Goal: Communication & Community: Answer question/provide support

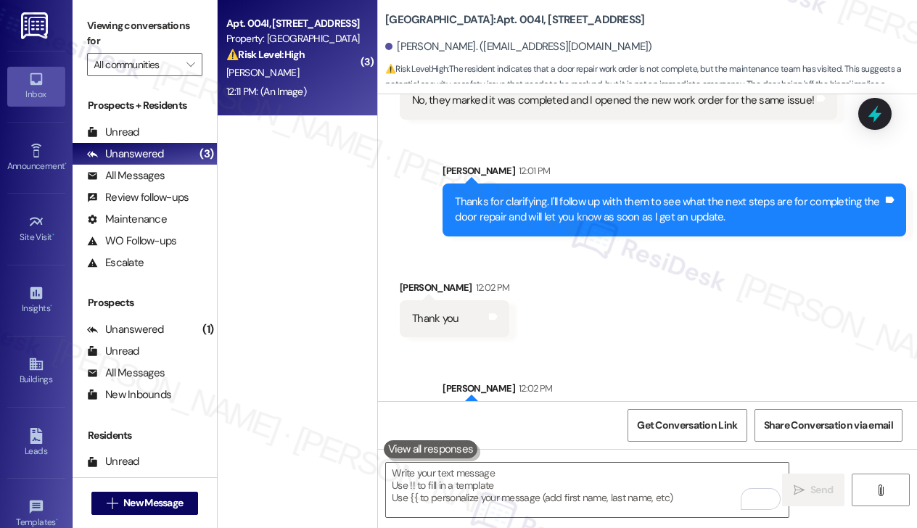
scroll to position [2454, 0]
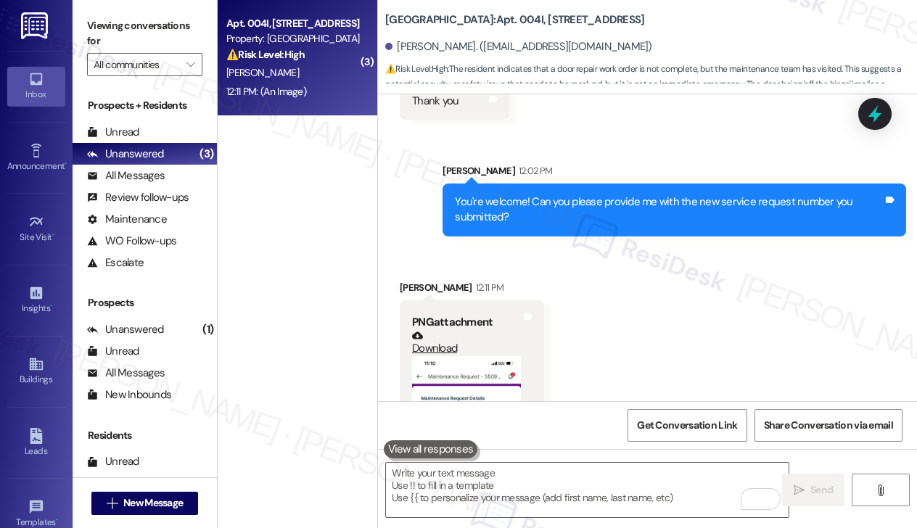
click at [535, 194] on div "You're welcome! Can you please provide me with the new service request number y…" at bounding box center [669, 209] width 428 height 31
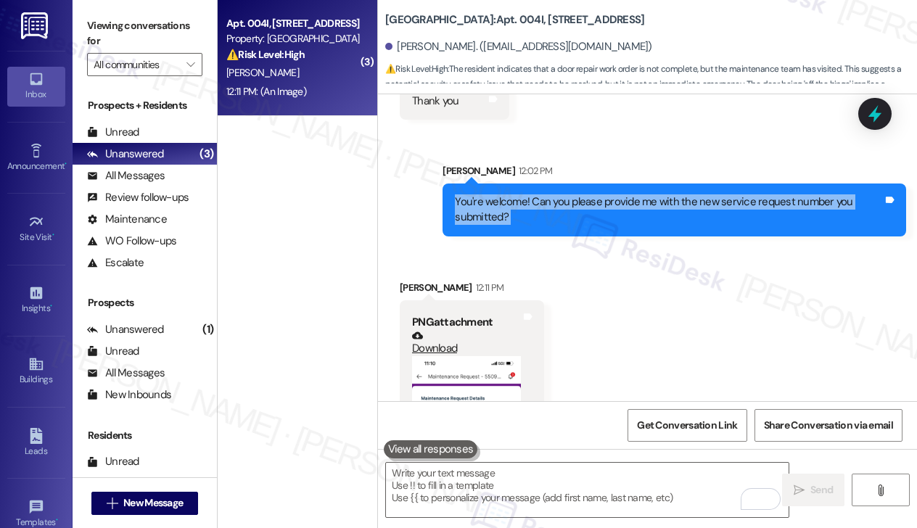
click at [535, 194] on div "You're welcome! Can you please provide me with the new service request number y…" at bounding box center [669, 209] width 428 height 31
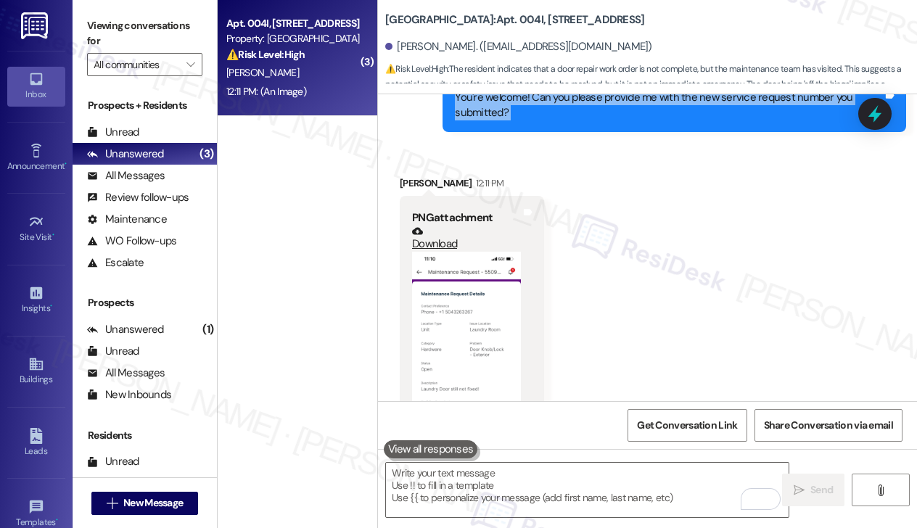
scroll to position [2672, 0]
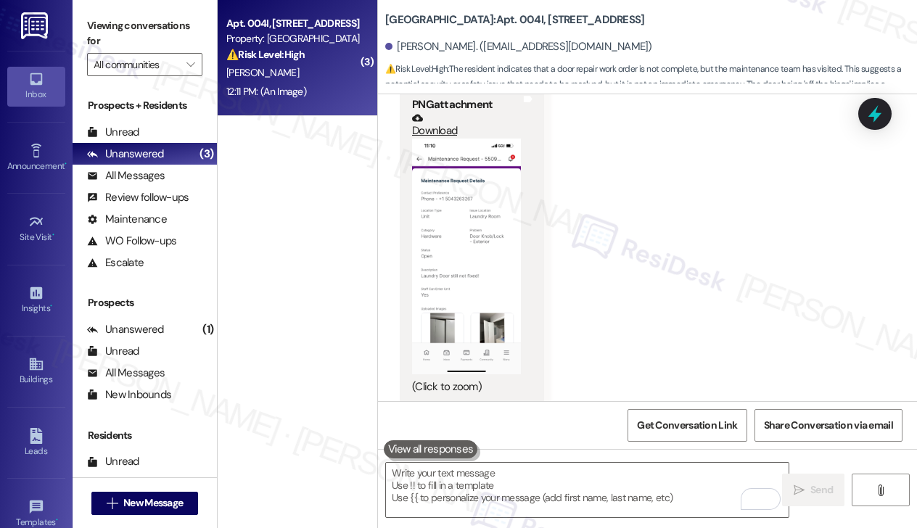
click at [427, 265] on button "Zoom image" at bounding box center [466, 257] width 109 height 236
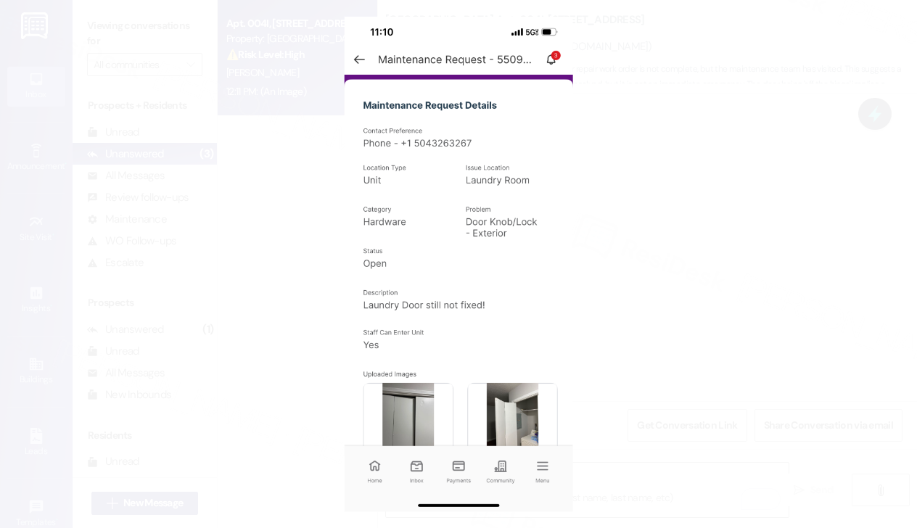
click at [644, 148] on button "Unzoom image" at bounding box center [458, 264] width 917 height 528
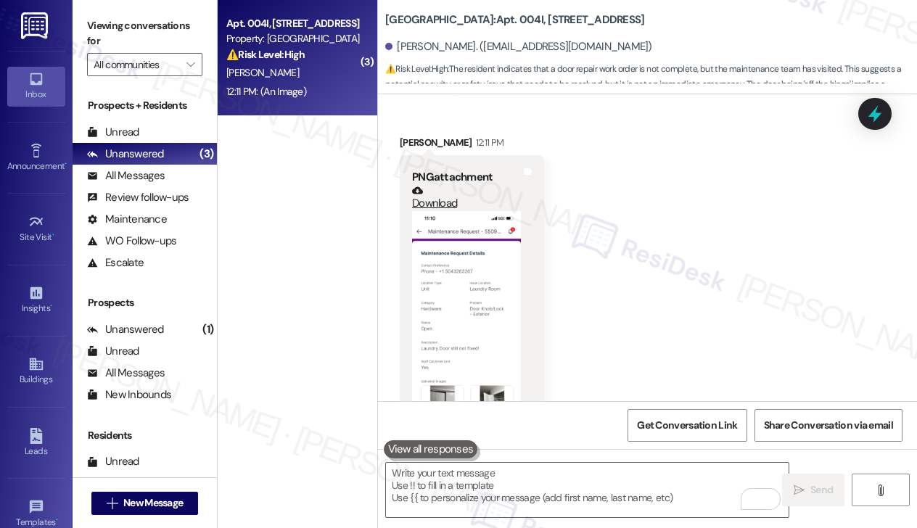
scroll to position [2382, 0]
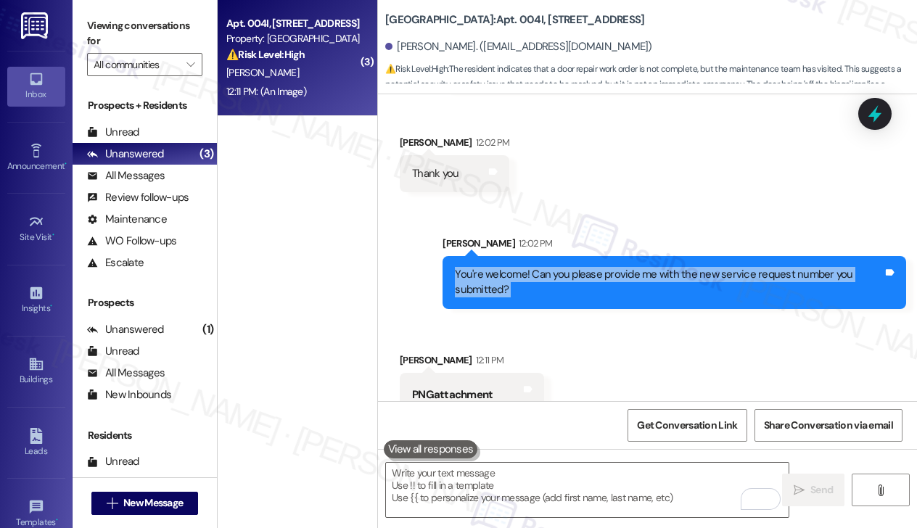
click at [599, 273] on div "You're welcome! Can you please provide me with the new service request number y…" at bounding box center [669, 282] width 428 height 31
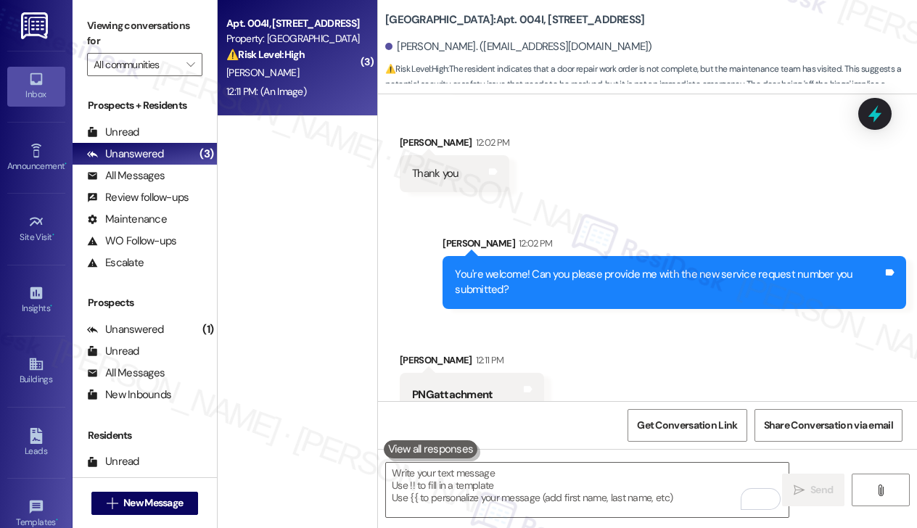
click at [599, 273] on div "You're welcome! Can you please provide me with the new service request number y…" at bounding box center [669, 282] width 428 height 31
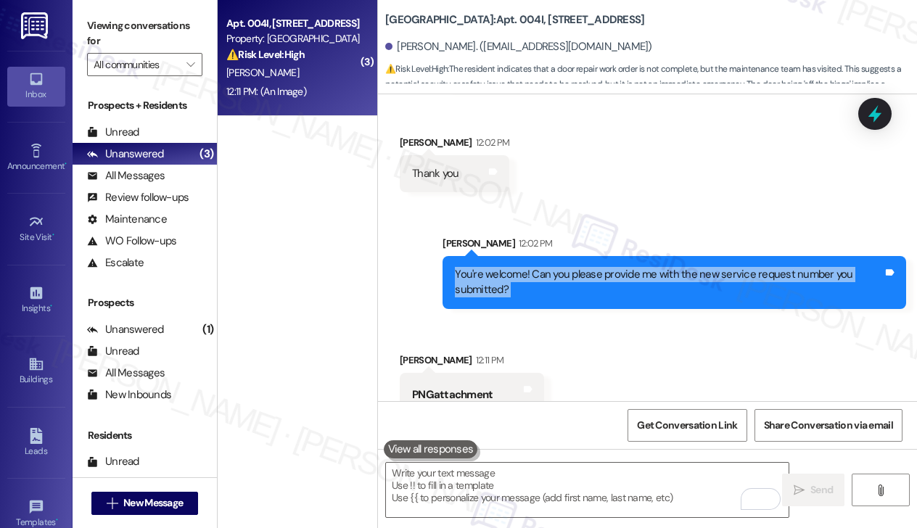
click at [599, 273] on div "You're welcome! Can you please provide me with the new service request number y…" at bounding box center [669, 282] width 428 height 31
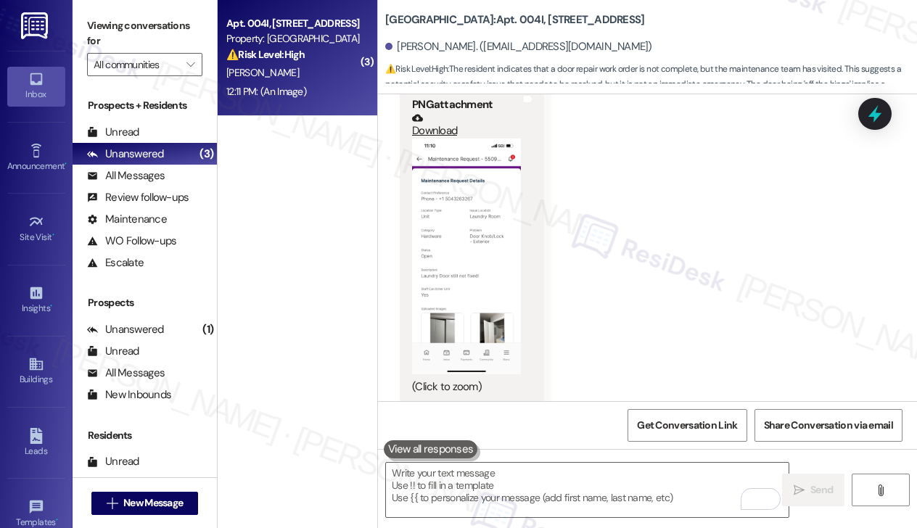
click at [504, 231] on button "Zoom image" at bounding box center [466, 257] width 109 height 236
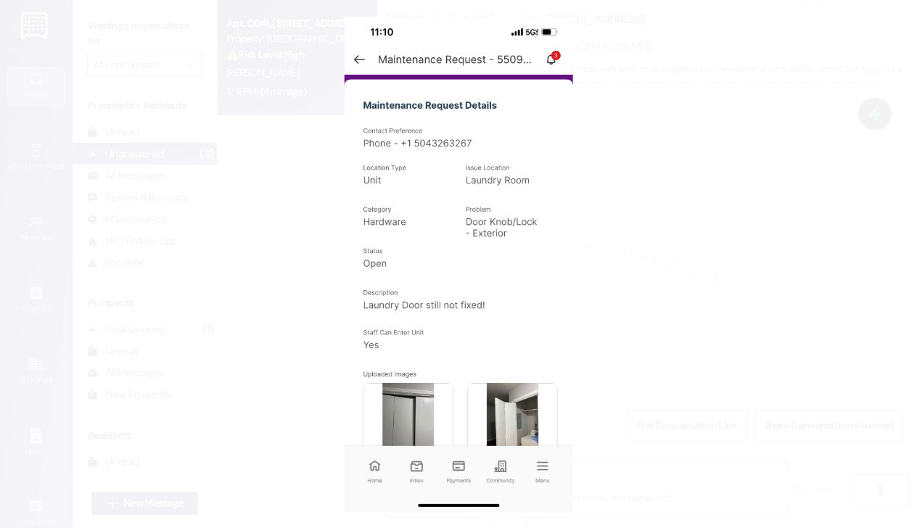
click at [780, 252] on button "Unzoom image" at bounding box center [458, 264] width 917 height 528
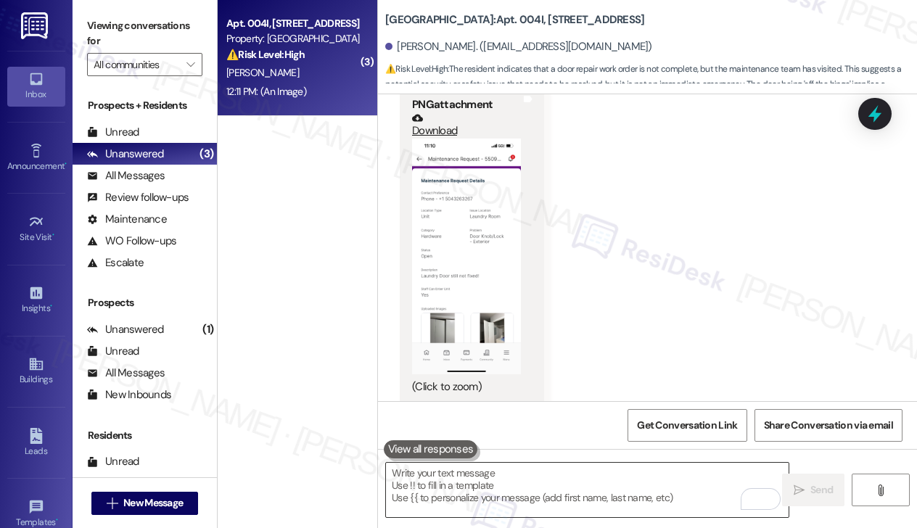
click at [464, 469] on textarea "To enrich screen reader interactions, please activate Accessibility in Grammarl…" at bounding box center [587, 490] width 403 height 54
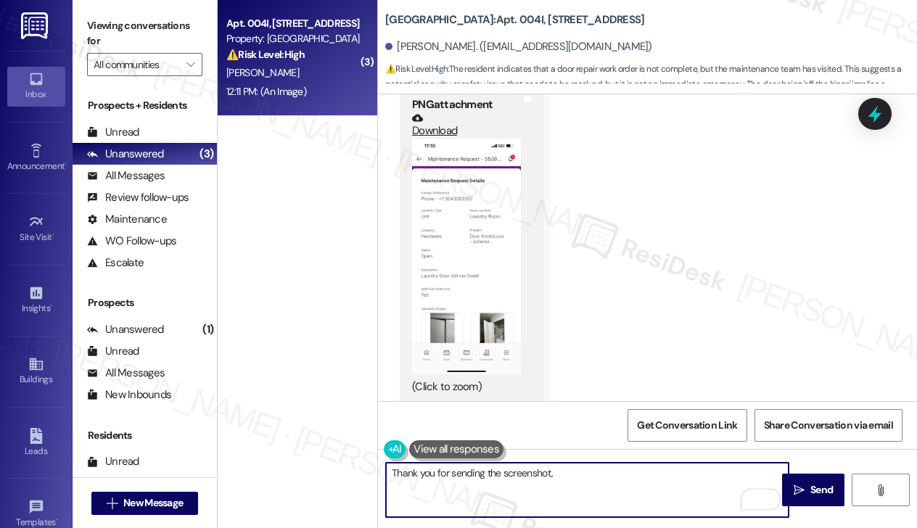
click at [410, 43] on div "[PERSON_NAME]. ([EMAIL_ADDRESS][DOMAIN_NAME])" at bounding box center [518, 46] width 267 height 15
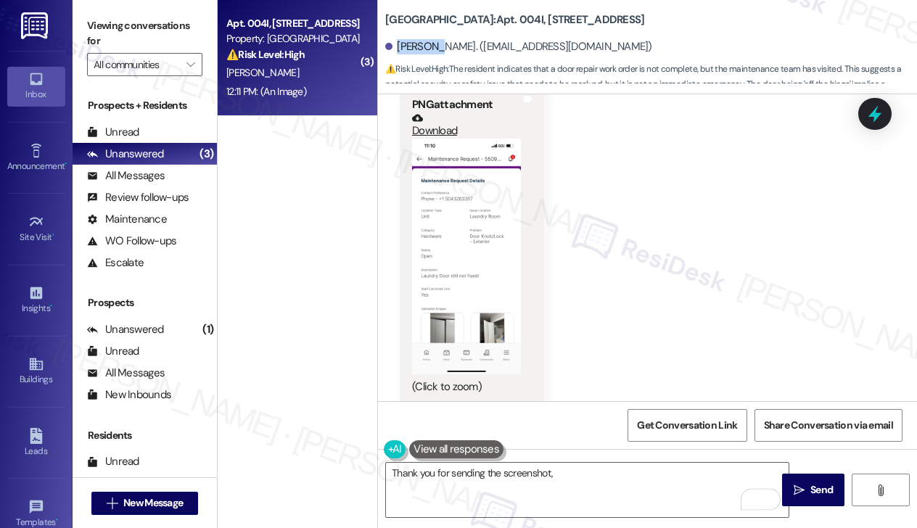
click at [410, 43] on div "[PERSON_NAME]. ([EMAIL_ADDRESS][DOMAIN_NAME])" at bounding box center [518, 46] width 267 height 15
copy div "Touanna"
click at [570, 471] on textarea "Thank you for sending the screenshot," at bounding box center [587, 490] width 403 height 54
paste textarea "Touanna"
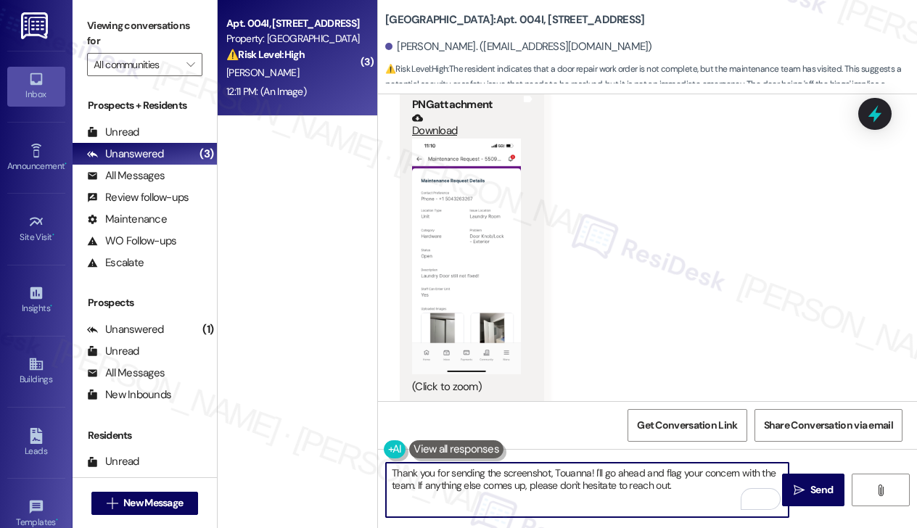
click at [694, 480] on textarea "Thank you for sending the screenshot, Touanna! I'll go ahead and flag your conc…" at bounding box center [587, 490] width 403 height 54
type textarea "Thank you for sending the screenshot, Touanna! I'll go ahead and flag your conc…"
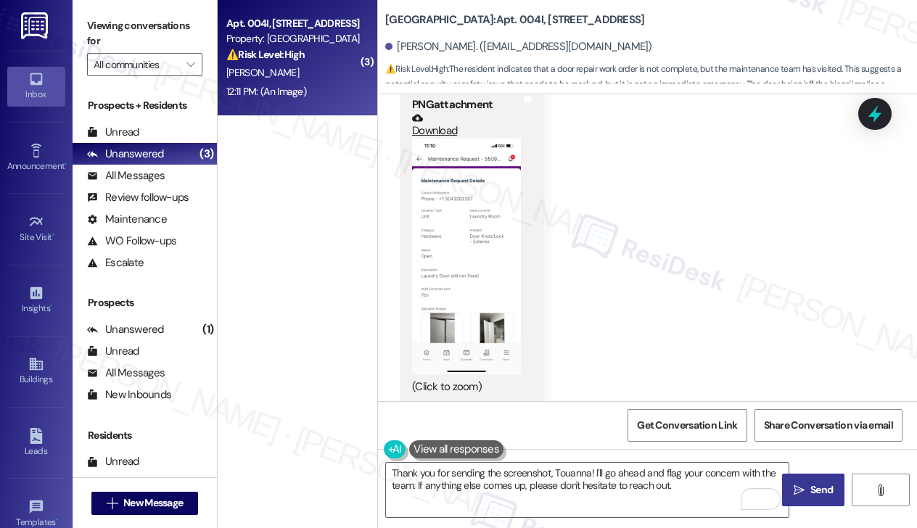
click at [815, 480] on button " Send" at bounding box center [813, 490] width 62 height 33
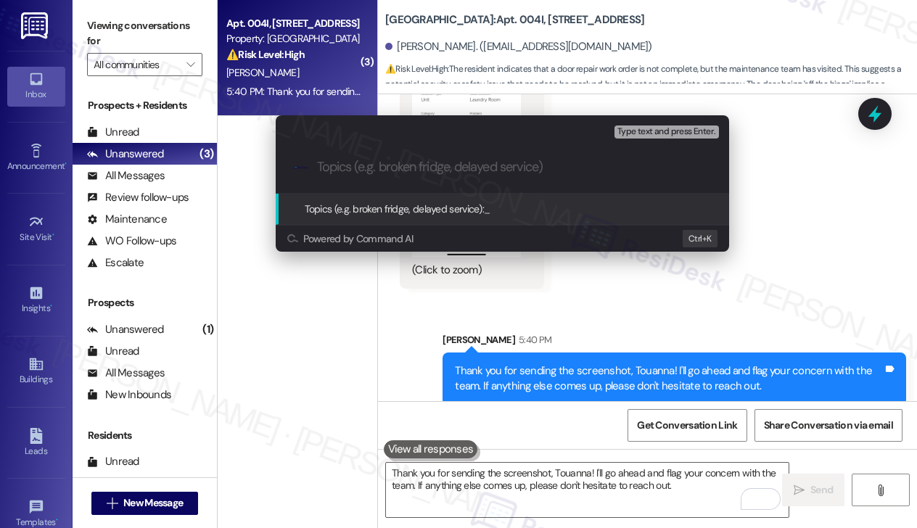
click at [821, 171] on div "Escalate Conversation Medium risk Topics (e.g. broken fridge, delayed service) …" at bounding box center [458, 264] width 917 height 528
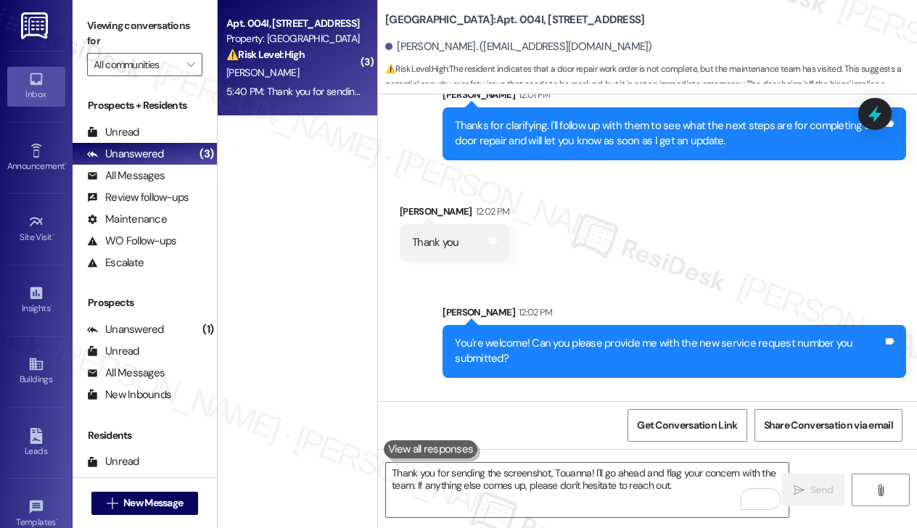
scroll to position [2208, 0]
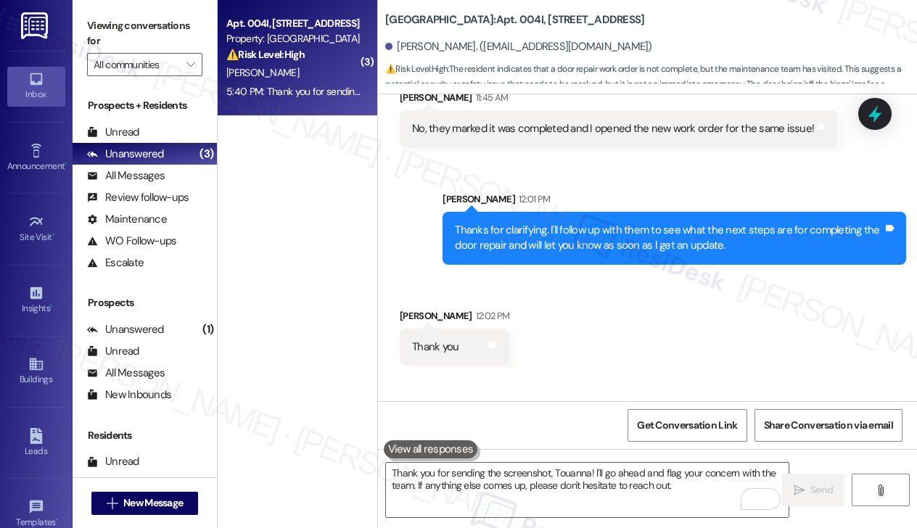
click at [566, 223] on div "Thanks for clarifying. I'll follow up with them to see what the next steps are …" at bounding box center [669, 238] width 428 height 31
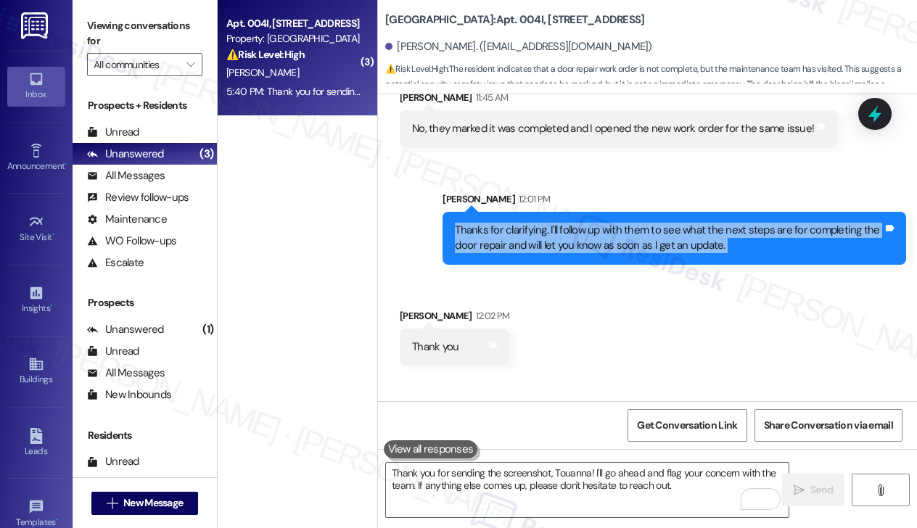
click at [566, 223] on div "Thanks for clarifying. I'll follow up with them to see what the next steps are …" at bounding box center [669, 238] width 428 height 31
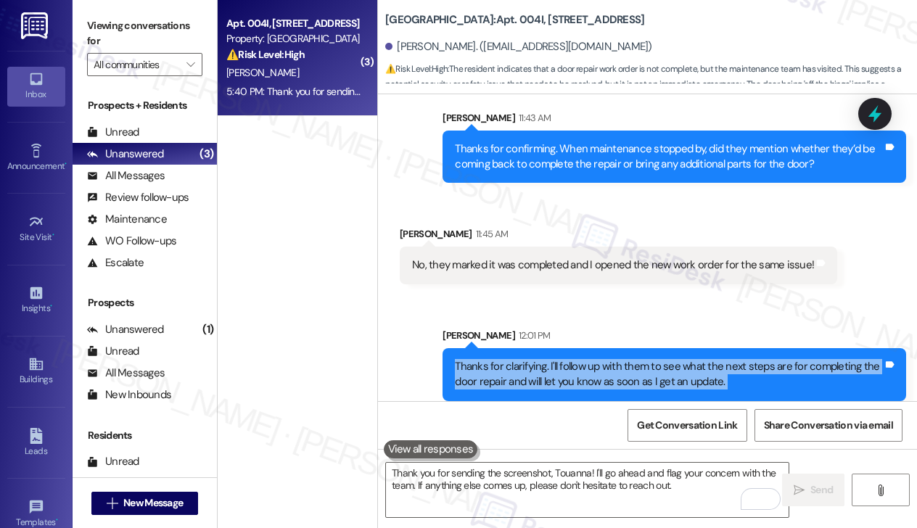
scroll to position [2063, 0]
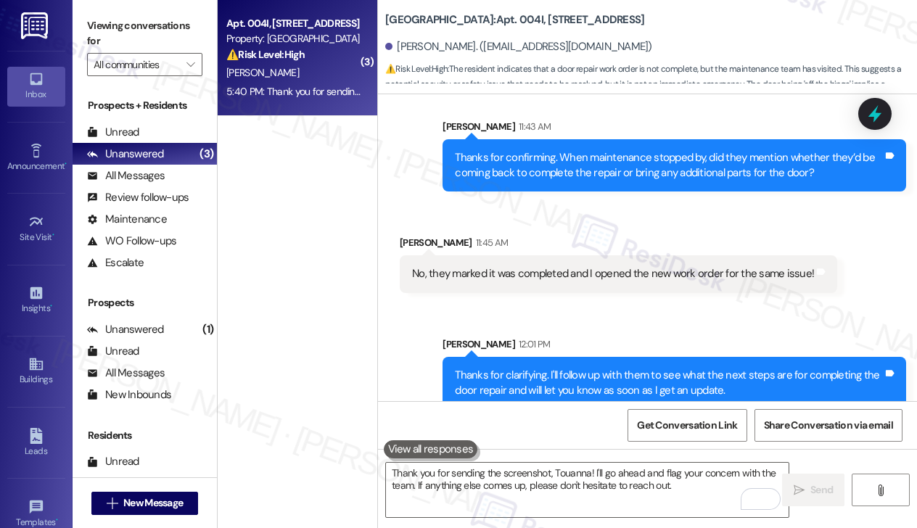
click at [531, 266] on div "No, they marked it was completed and I opened the new work order for the same i…" at bounding box center [613, 273] width 402 height 15
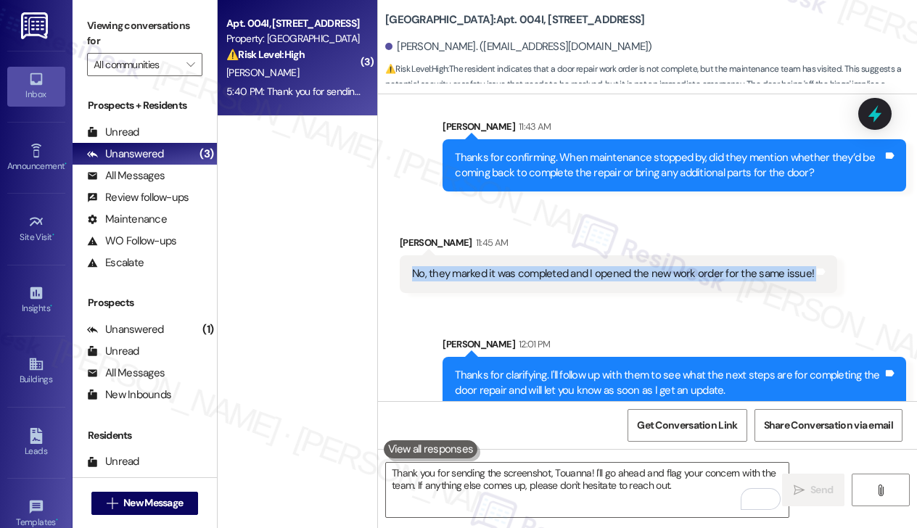
click at [531, 266] on div "No, they marked it was completed and I opened the new work order for the same i…" at bounding box center [613, 273] width 402 height 15
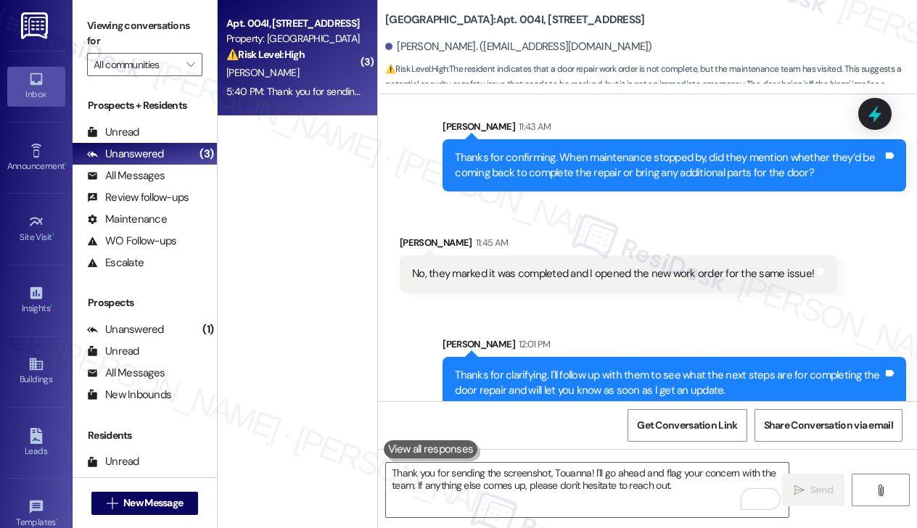
click at [607, 139] on div "Thanks for confirming. When maintenance stopped by, did they mention whether th…" at bounding box center [675, 165] width 464 height 53
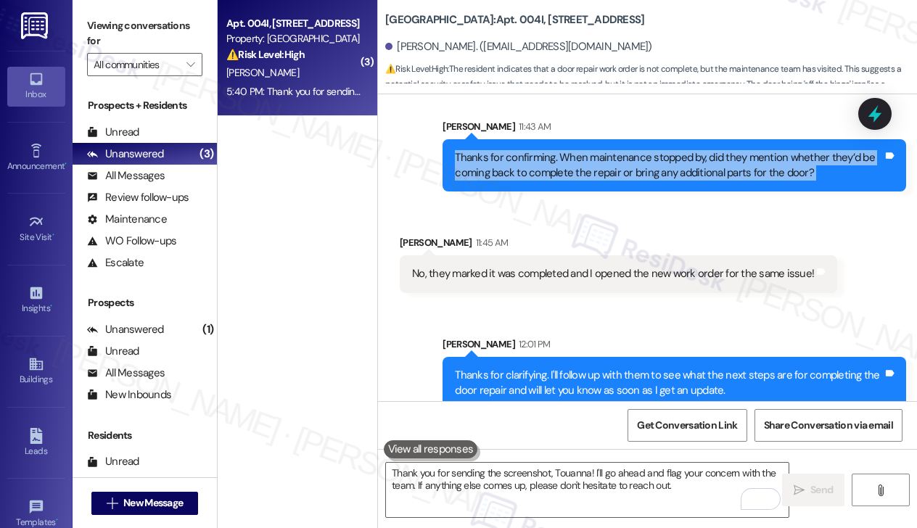
click at [607, 139] on div "Thanks for confirming. When maintenance stopped by, did they mention whether th…" at bounding box center [675, 165] width 464 height 53
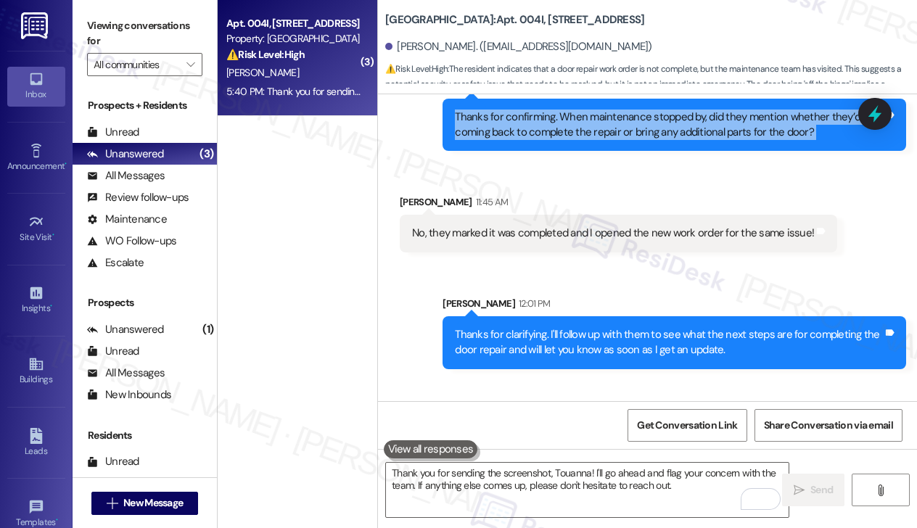
scroll to position [2281, 0]
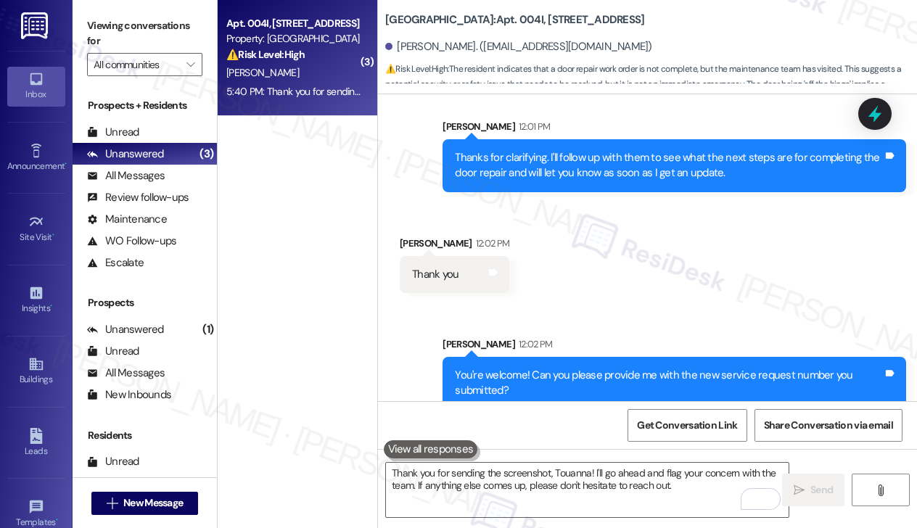
click at [583, 169] on div "Thanks for clarifying. I'll follow up with them to see what the next steps are …" at bounding box center [675, 165] width 464 height 53
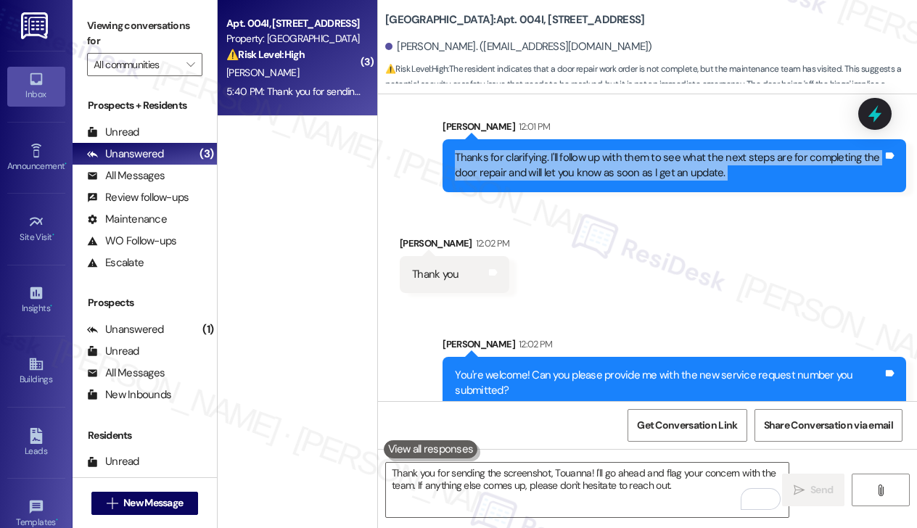
click at [583, 169] on div "Thanks for clarifying. I'll follow up with them to see what the next steps are …" at bounding box center [675, 165] width 464 height 53
click at [596, 150] on div "Thanks for clarifying. I'll follow up with them to see what the next steps are …" at bounding box center [669, 165] width 428 height 31
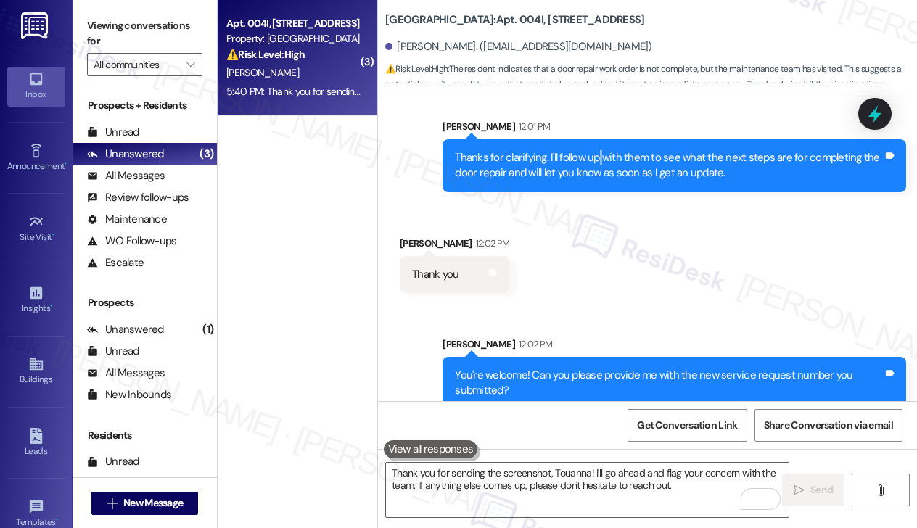
click at [596, 150] on div "Thanks for clarifying. I'll follow up with them to see what the next steps are …" at bounding box center [669, 165] width 428 height 31
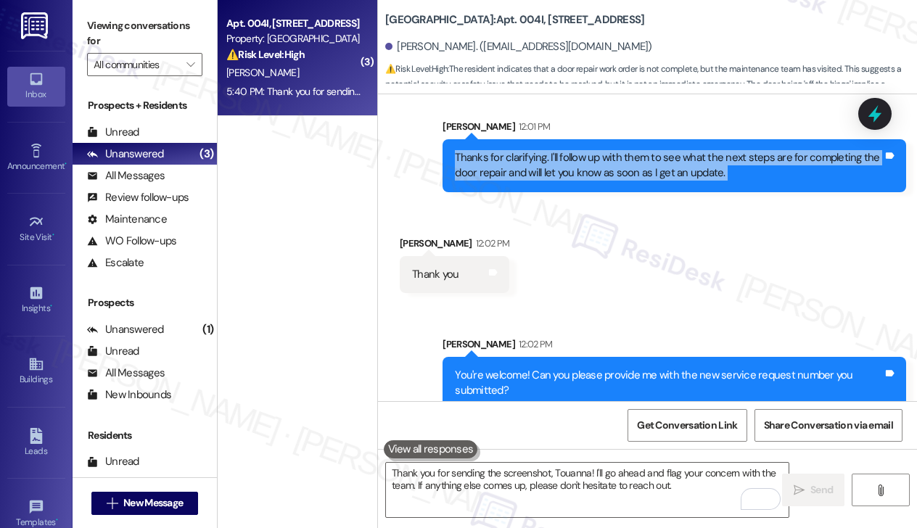
click at [596, 150] on div "Thanks for clarifying. I'll follow up with them to see what the next steps are …" at bounding box center [669, 165] width 428 height 31
click at [592, 150] on div "Thanks for clarifying. I'll follow up with them to see what the next steps are …" at bounding box center [669, 165] width 428 height 31
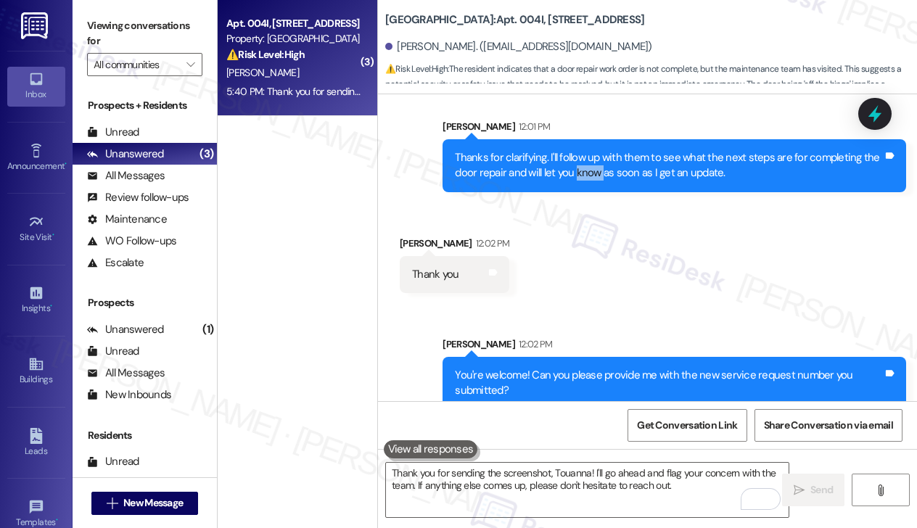
click at [592, 150] on div "Thanks for clarifying. I'll follow up with them to see what the next steps are …" at bounding box center [669, 165] width 428 height 31
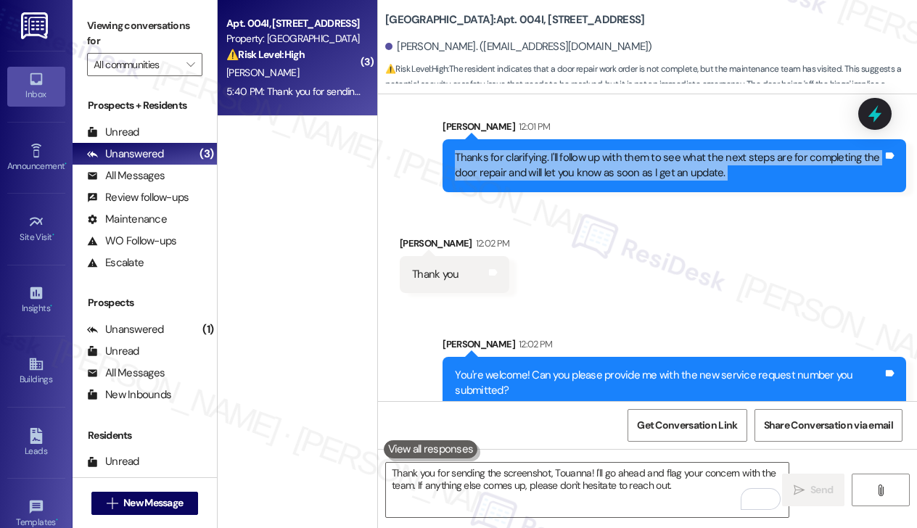
click at [592, 150] on div "Thanks for clarifying. I'll follow up with them to see what the next steps are …" at bounding box center [669, 165] width 428 height 31
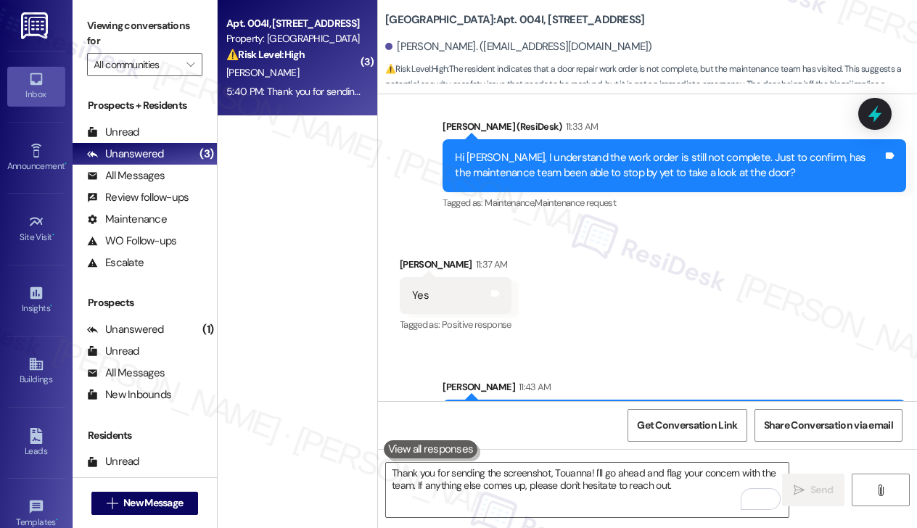
scroll to position [1701, 0]
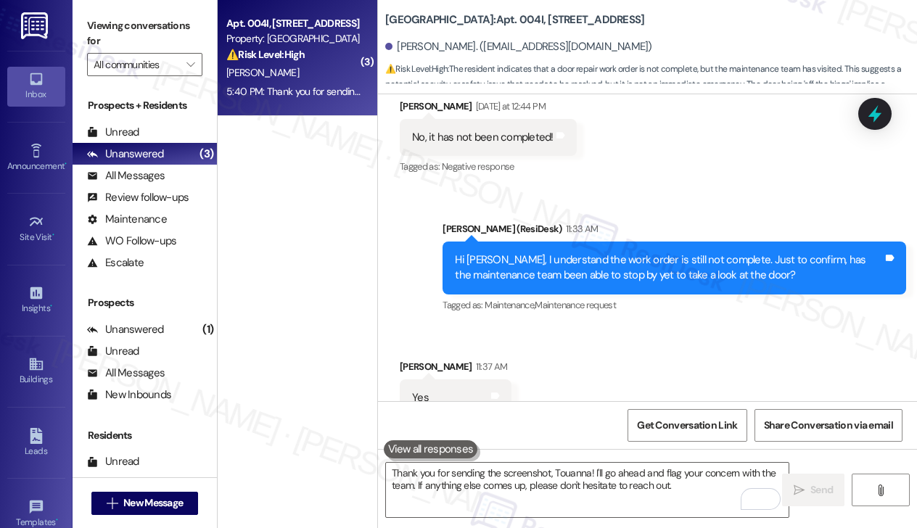
click at [650, 252] on div "Hi [PERSON_NAME], I understand the work order is still not complete. Just to co…" at bounding box center [669, 267] width 428 height 31
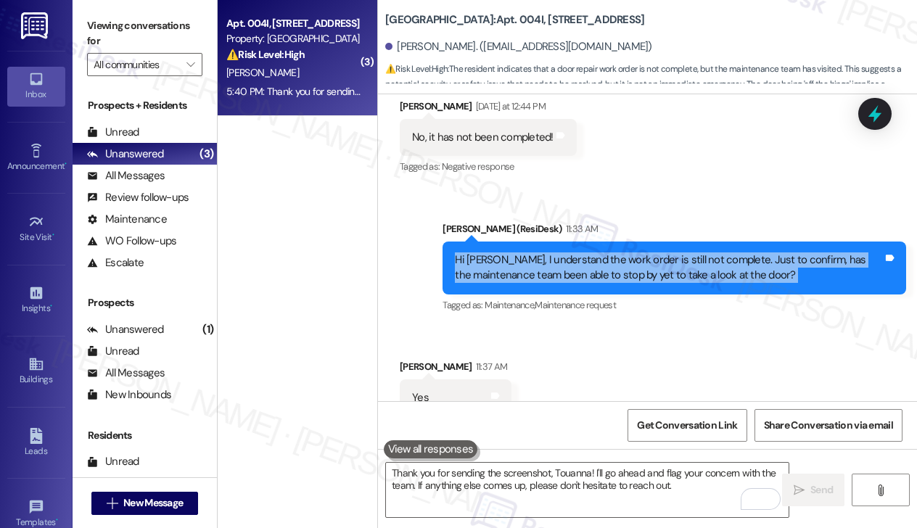
click at [650, 252] on div "Hi [PERSON_NAME], I understand the work order is still not complete. Just to co…" at bounding box center [669, 267] width 428 height 31
click at [572, 266] on div "Hi [PERSON_NAME], I understand the work order is still not complete. Just to co…" at bounding box center [669, 267] width 428 height 31
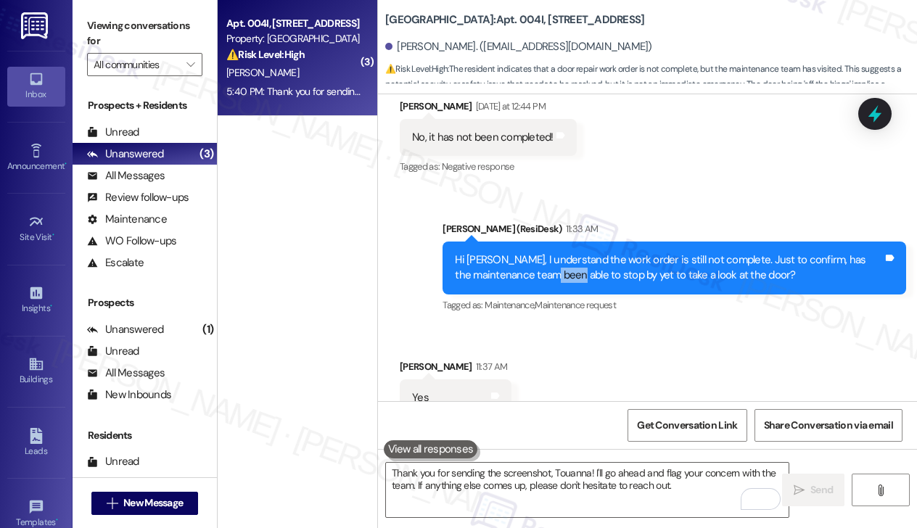
click at [572, 266] on div "Hi [PERSON_NAME], I understand the work order is still not complete. Just to co…" at bounding box center [669, 267] width 428 height 31
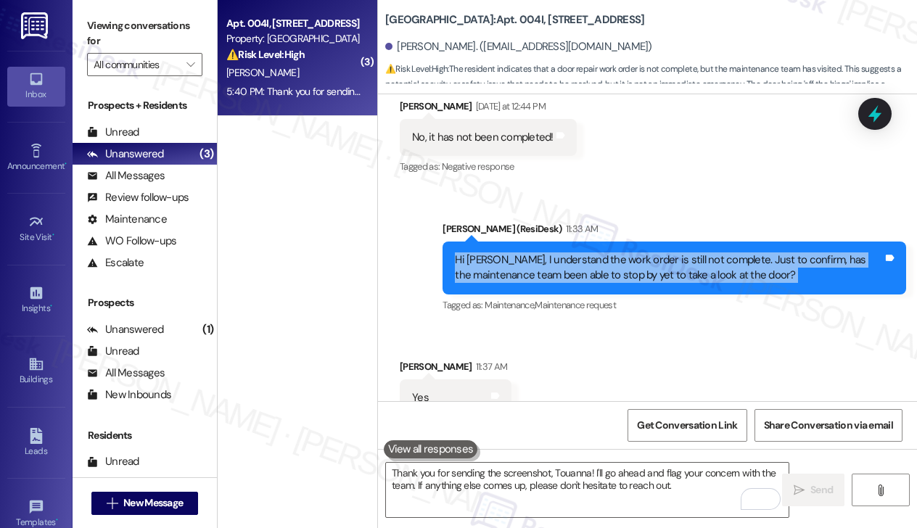
click at [572, 266] on div "Hi [PERSON_NAME], I understand the work order is still not complete. Just to co…" at bounding box center [669, 267] width 428 height 31
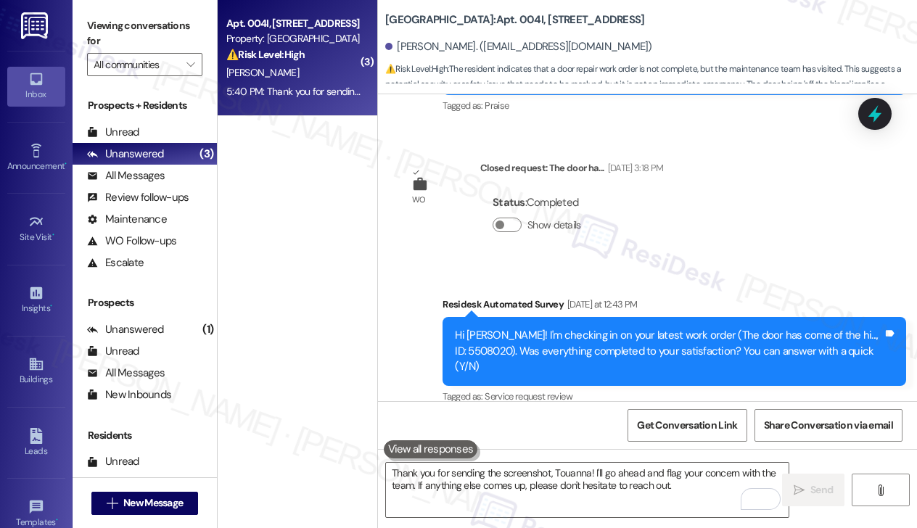
scroll to position [1338, 0]
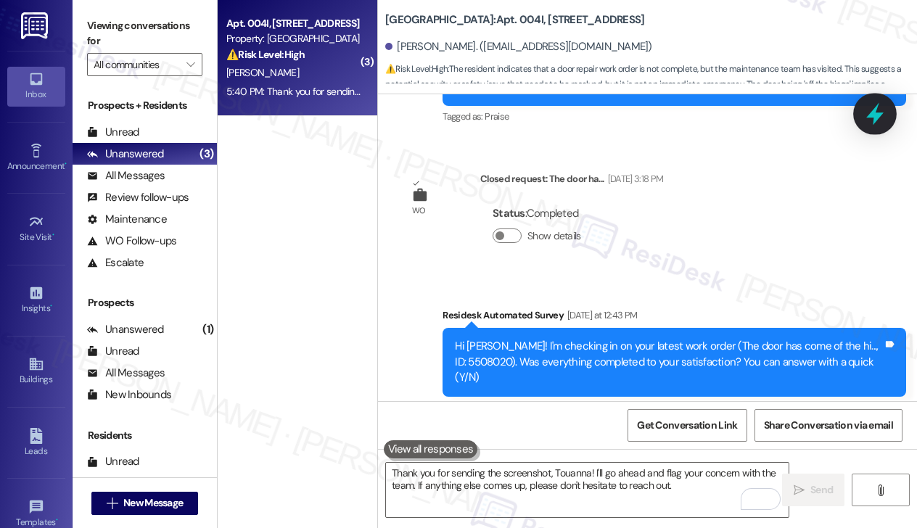
click at [876, 110] on icon at bounding box center [874, 114] width 17 height 22
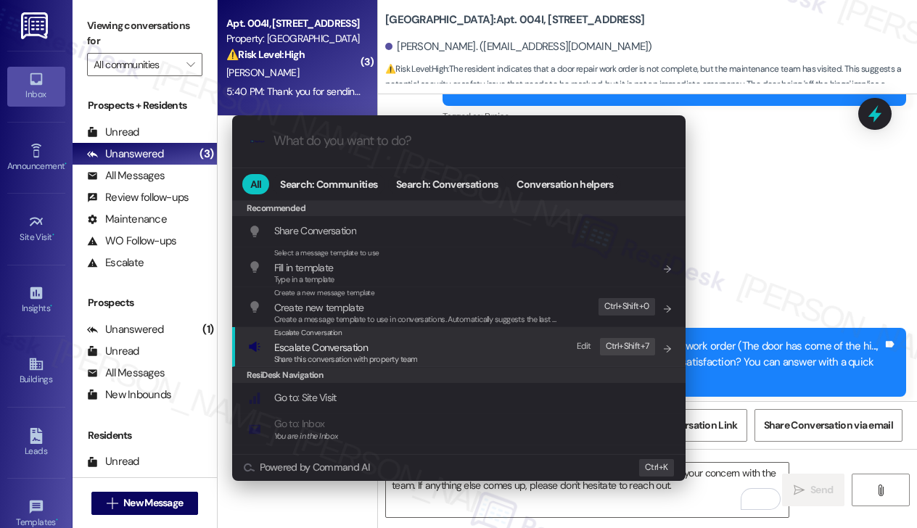
click at [493, 361] on div "Escalate Conversation Escalate Conversation Share this conversation with proper…" at bounding box center [460, 346] width 424 height 39
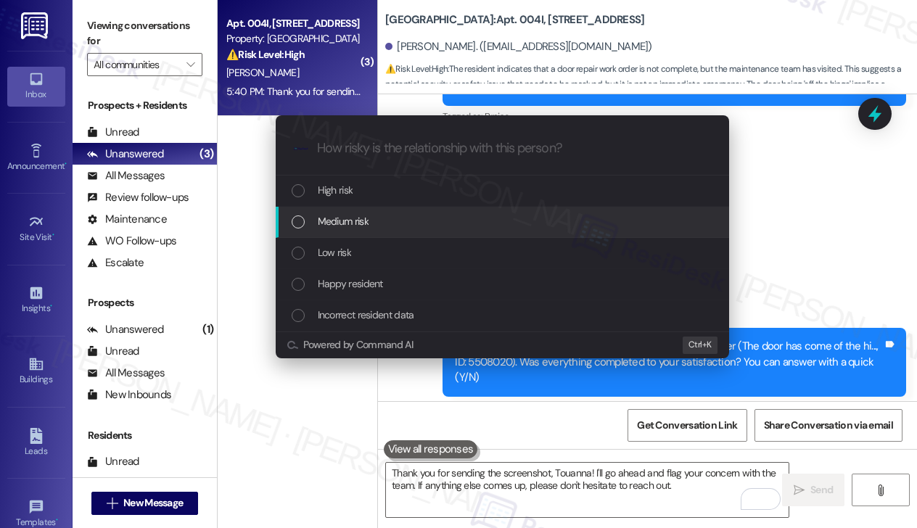
click at [438, 219] on div "Medium risk" at bounding box center [504, 221] width 424 height 16
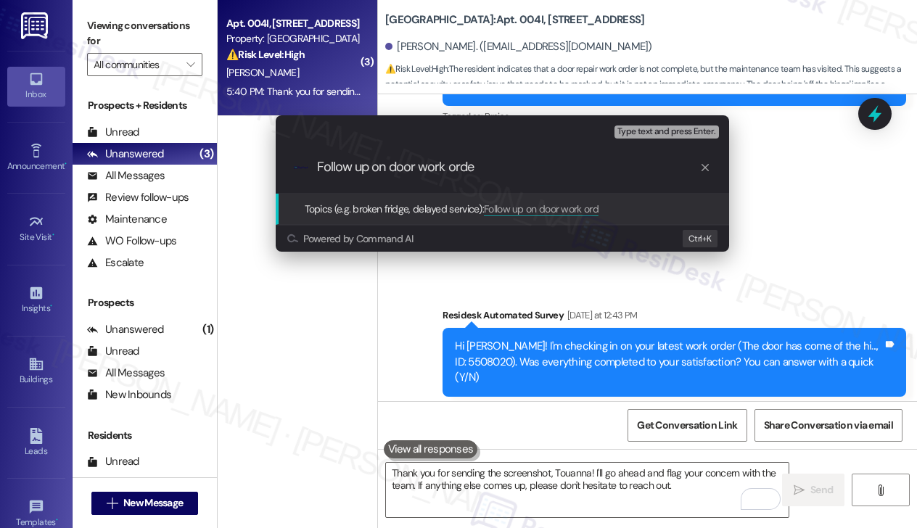
type input "Follow up on door work order"
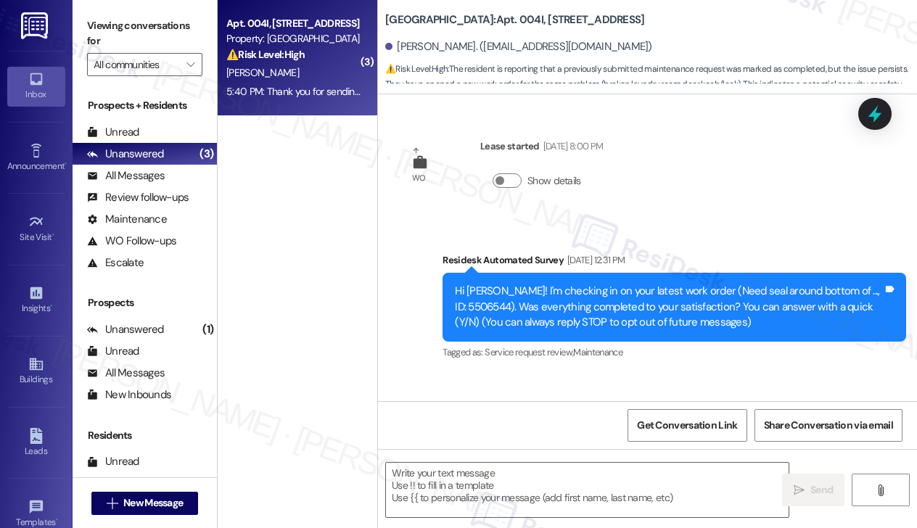
scroll to position [2912, 0]
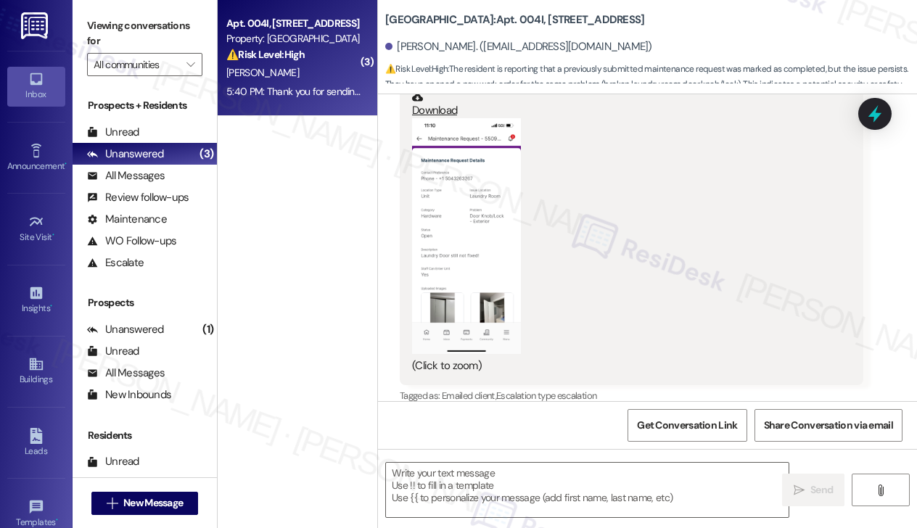
type textarea "Fetching suggested responses. Please feel free to read through the conversation…"
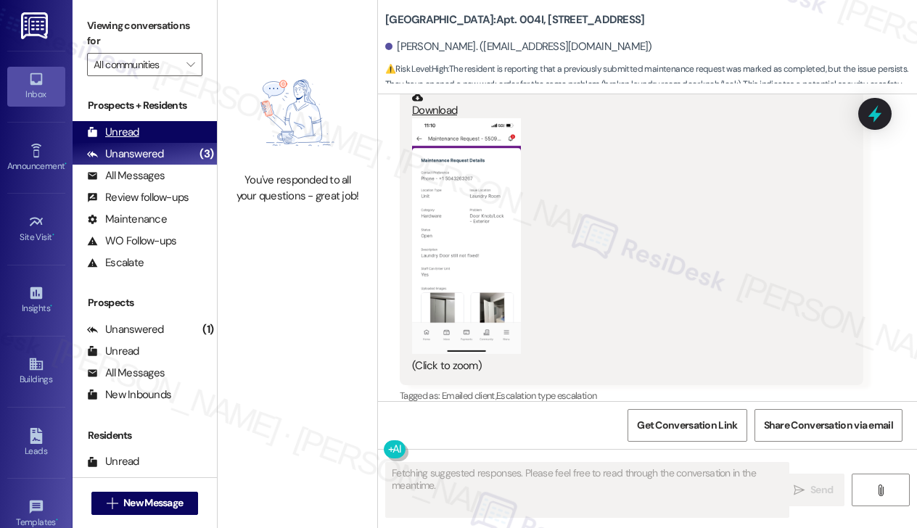
click at [163, 133] on div "Unread (0)" at bounding box center [145, 132] width 144 height 22
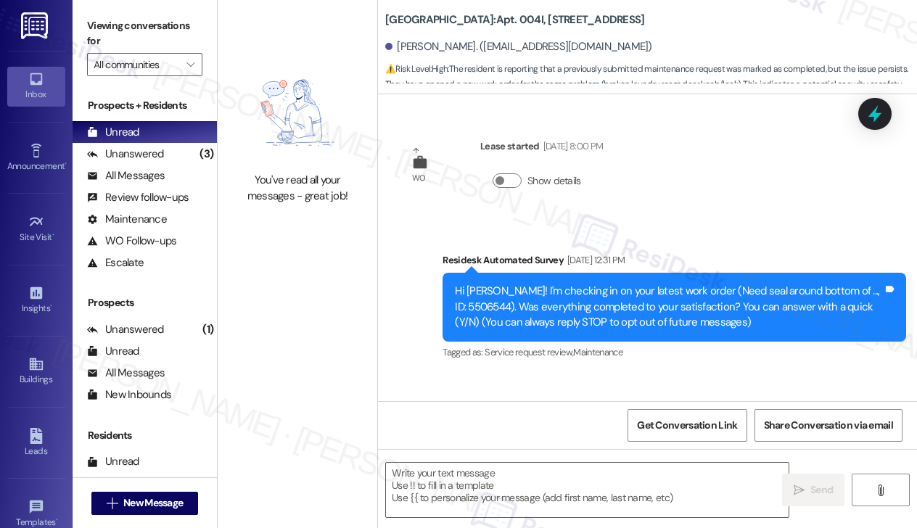
scroll to position [3051, 0]
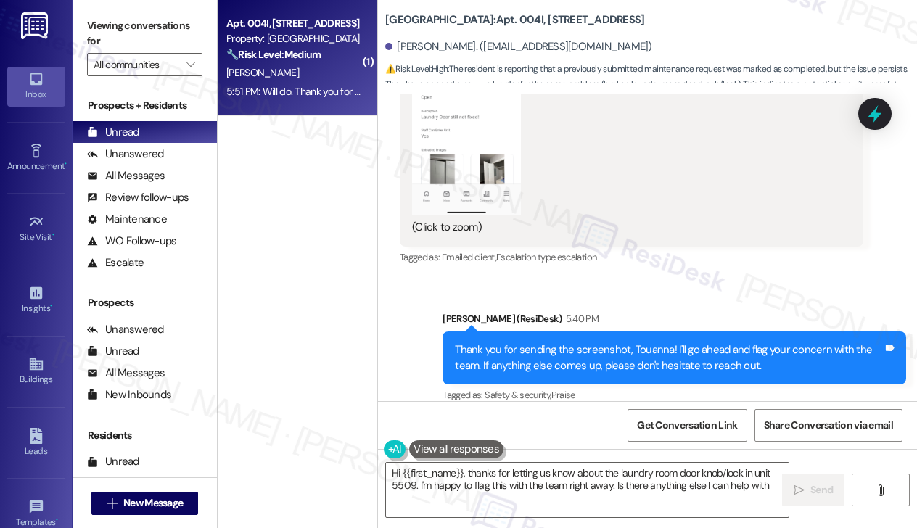
type textarea "Hi {{first_name}}, thanks for letting us know about the laundry room door knob/…"
